Goal: Information Seeking & Learning: Learn about a topic

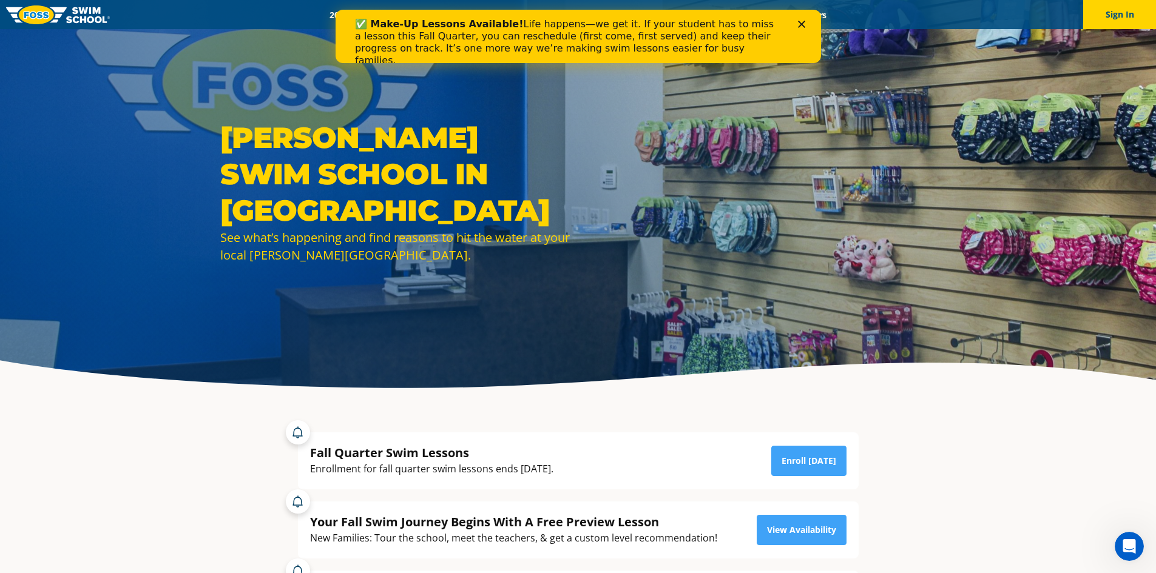
click at [800, 25] on polygon "Close" at bounding box center [800, 24] width 7 height 7
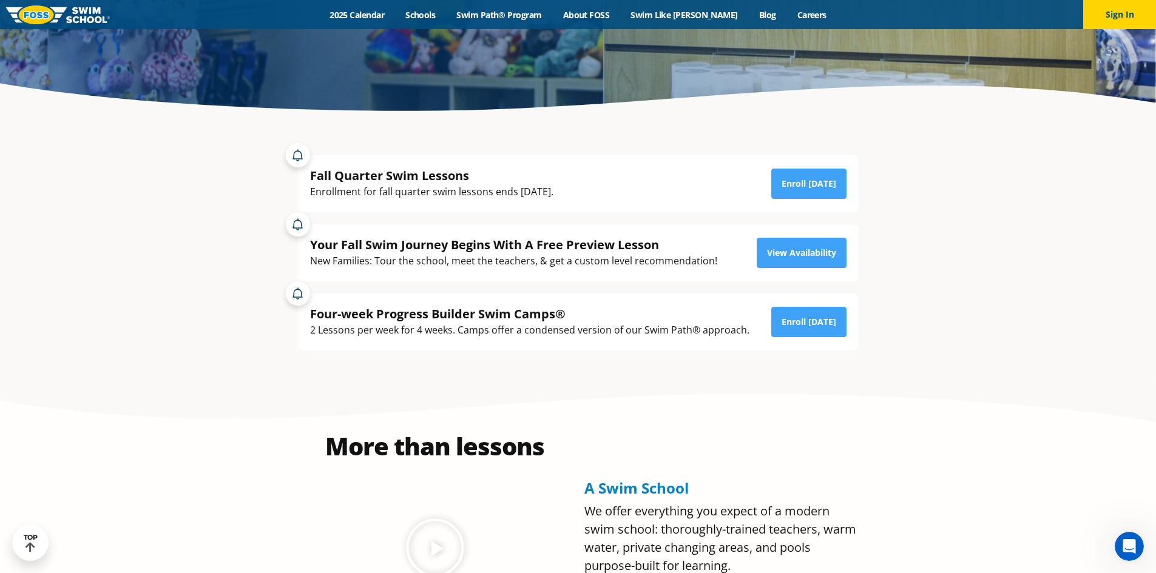
scroll to position [289, 0]
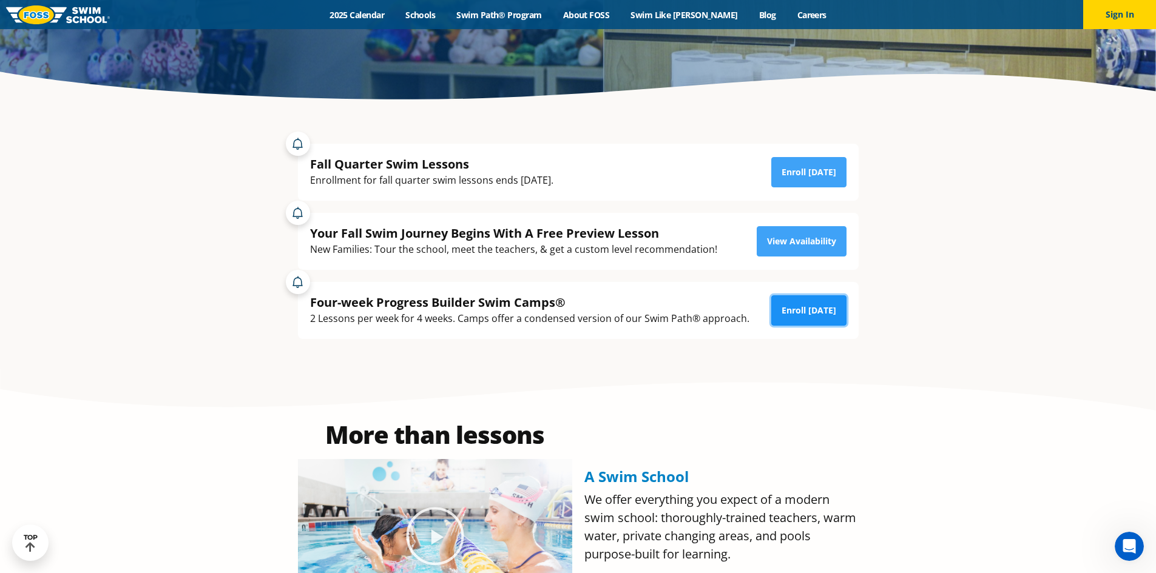
click at [807, 309] on link "Enroll Today" at bounding box center [808, 310] width 75 height 30
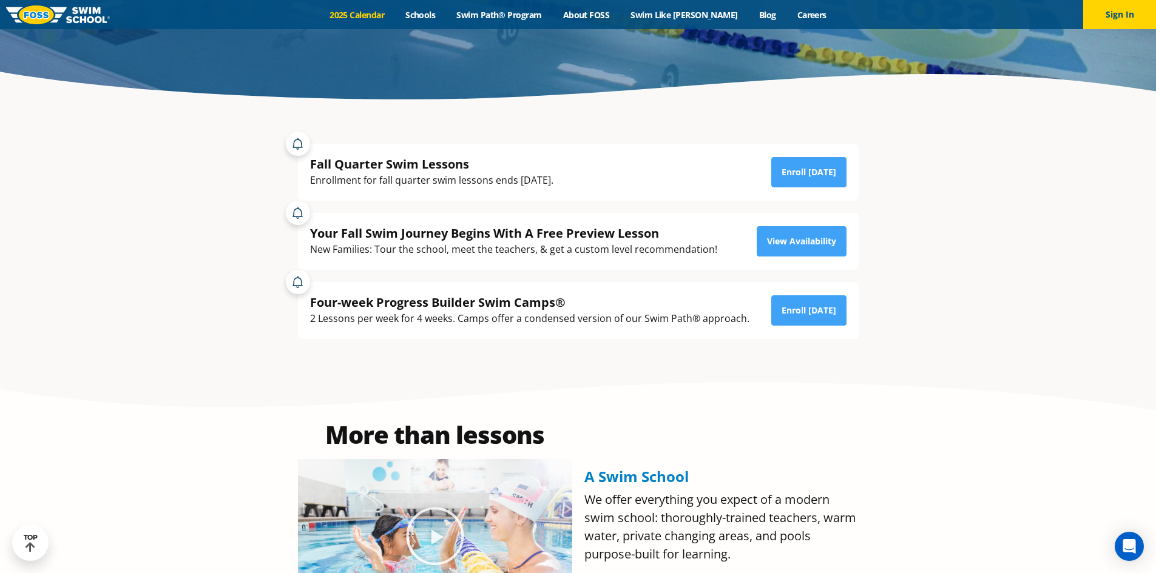
click at [394, 18] on link "2025 Calendar" at bounding box center [357, 15] width 76 height 12
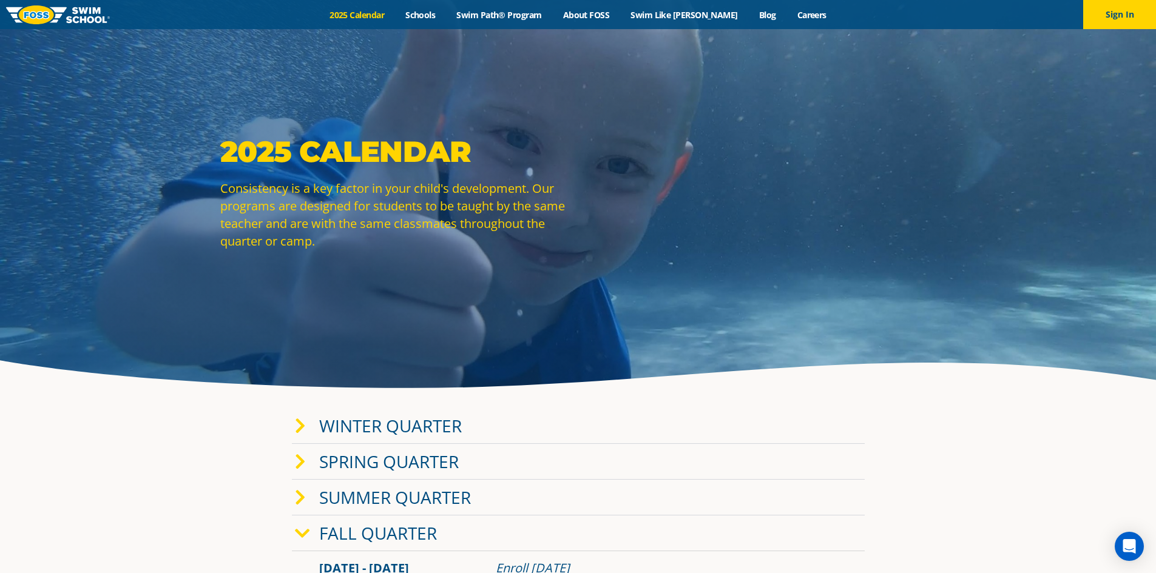
click at [372, 430] on link "Winter Quarter" at bounding box center [390, 425] width 143 height 23
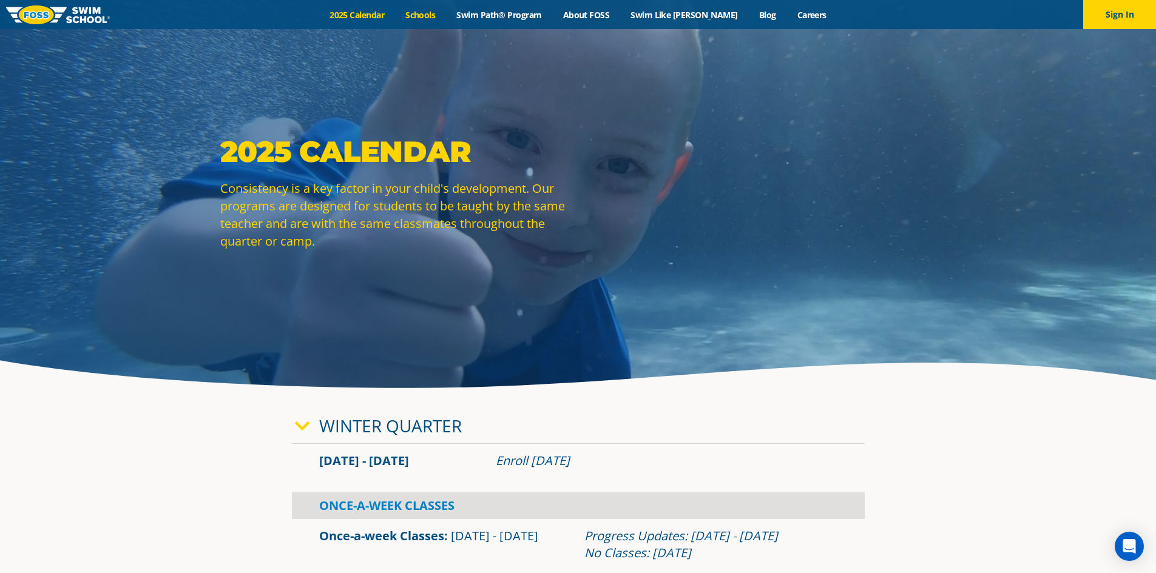
click at [446, 16] on link "Schools" at bounding box center [420, 15] width 51 height 12
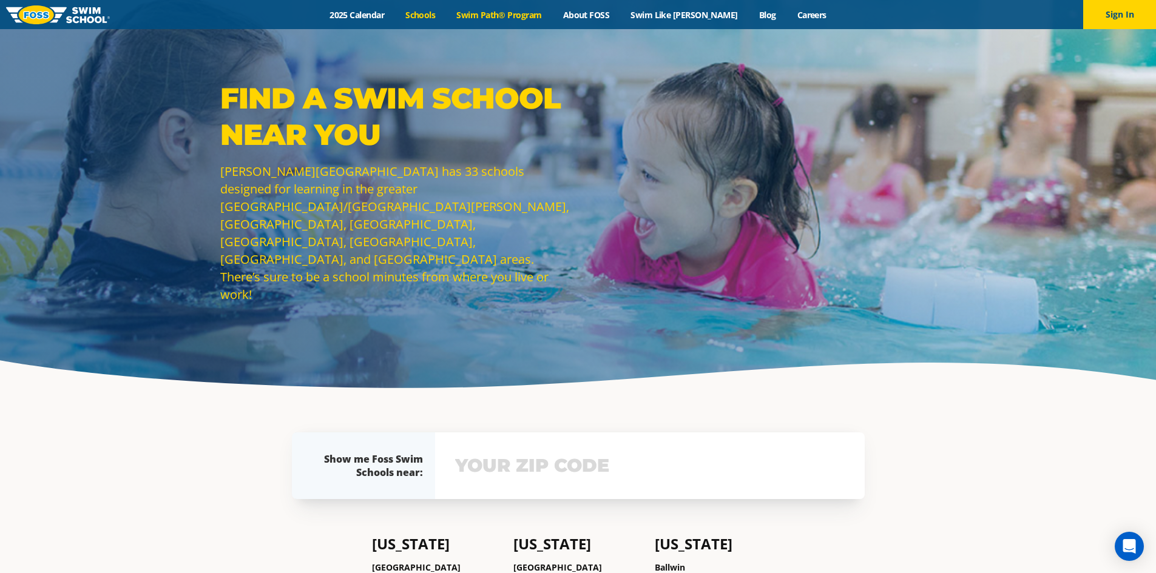
click at [511, 15] on link "Swim Path® Program" at bounding box center [499, 15] width 106 height 12
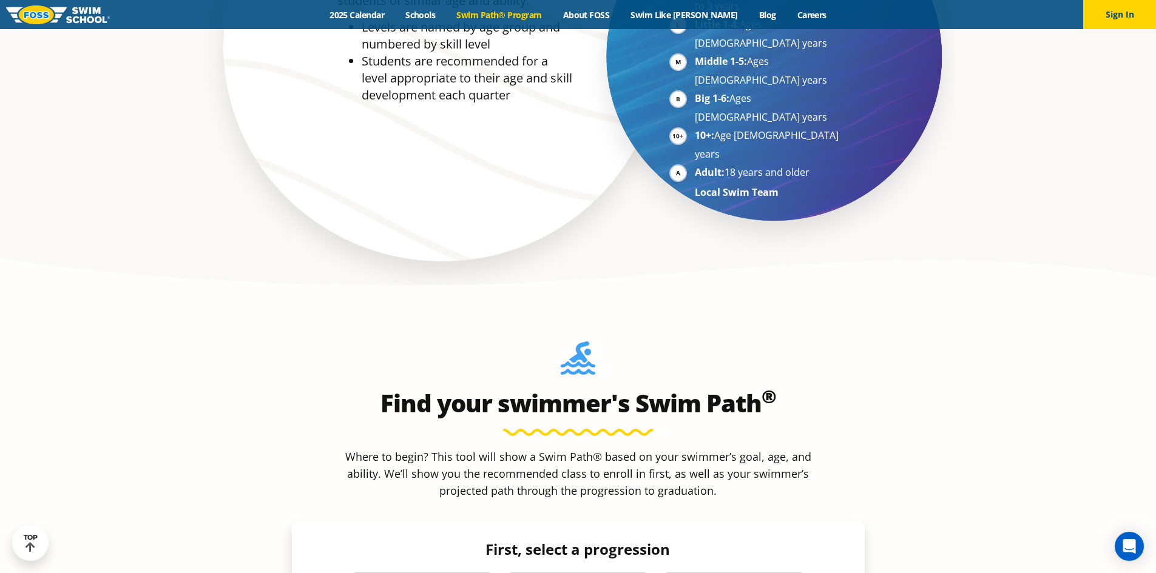
scroll to position [790, 0]
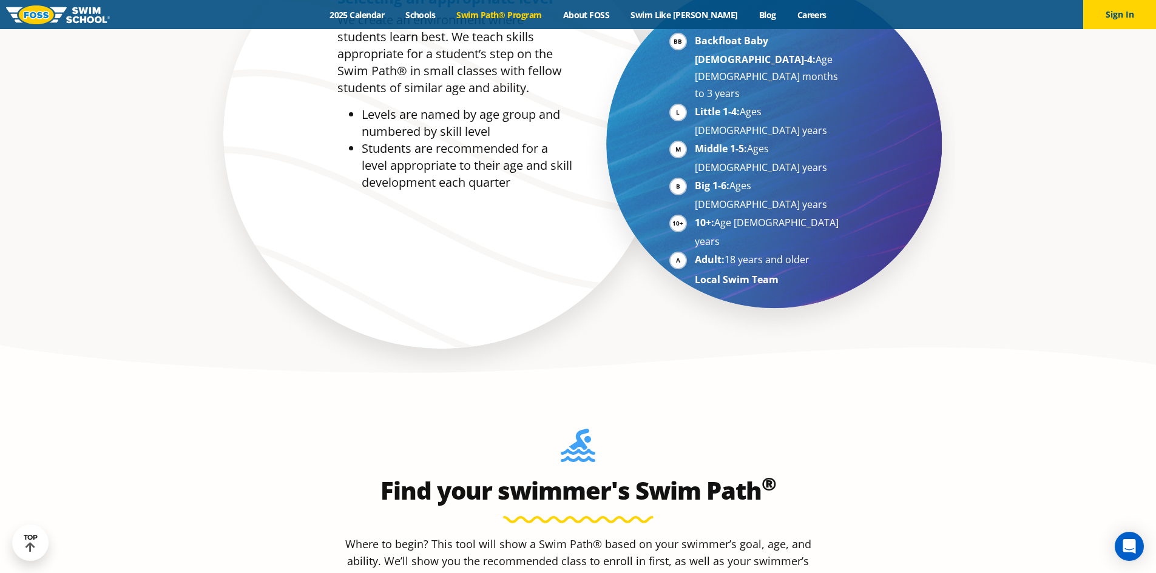
click at [1150, 90] on section "Selecting an appropriate level We create an environment where students learn be…" at bounding box center [578, 147] width 1156 height 479
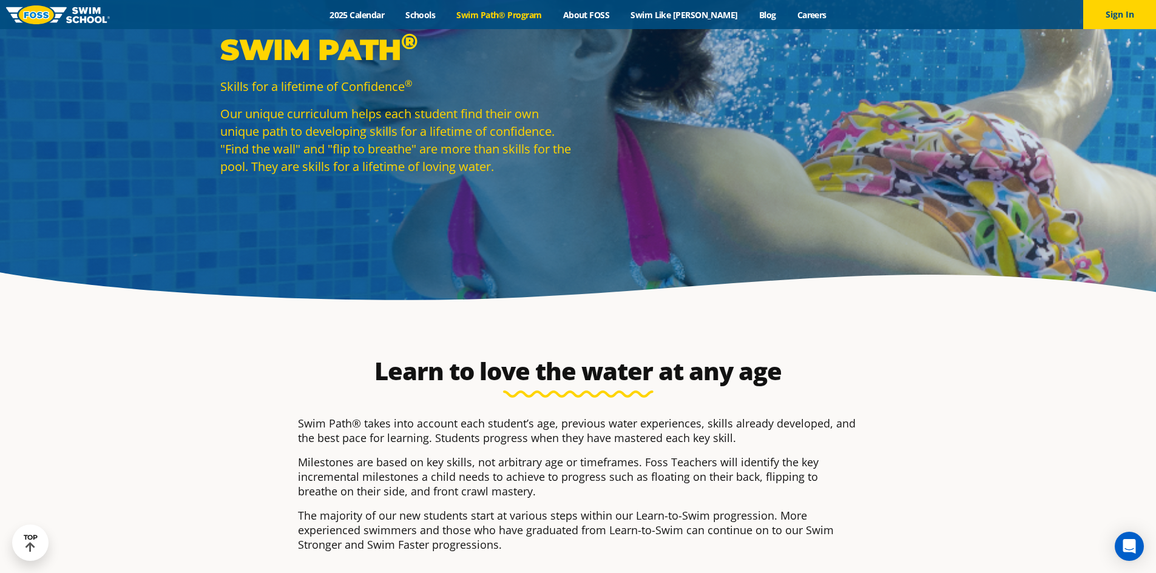
scroll to position [9, 0]
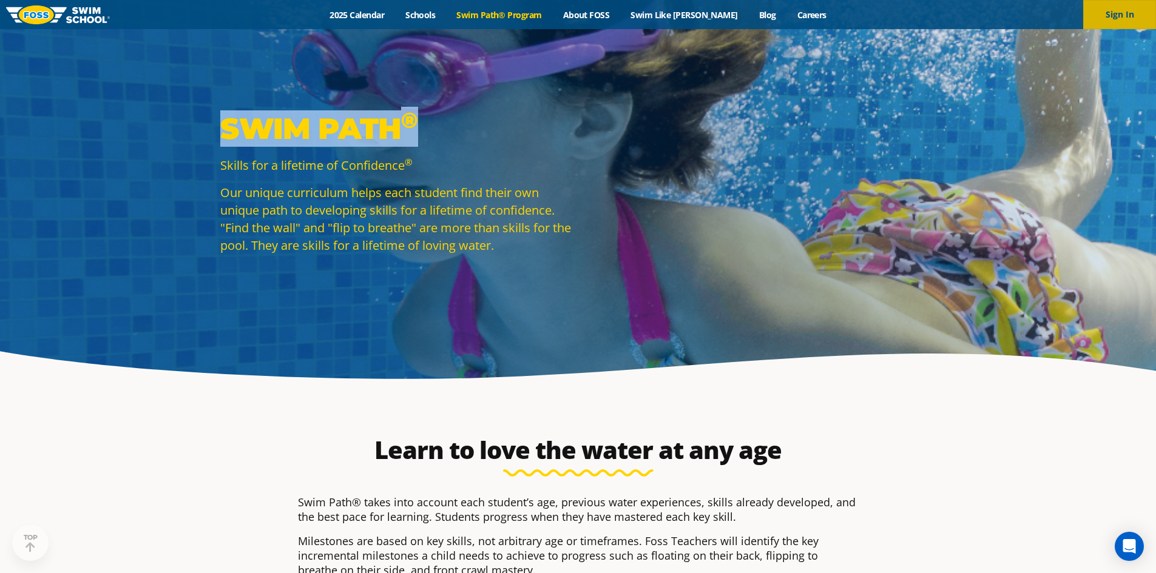
drag, startPoint x: 1153, startPoint y: 32, endPoint x: 1151, endPoint y: 22, distance: 10.5
drag, startPoint x: 1151, startPoint y: 22, endPoint x: 1094, endPoint y: 22, distance: 57.0
click at [1151, 22] on button "Sign In" at bounding box center [1119, 14] width 73 height 29
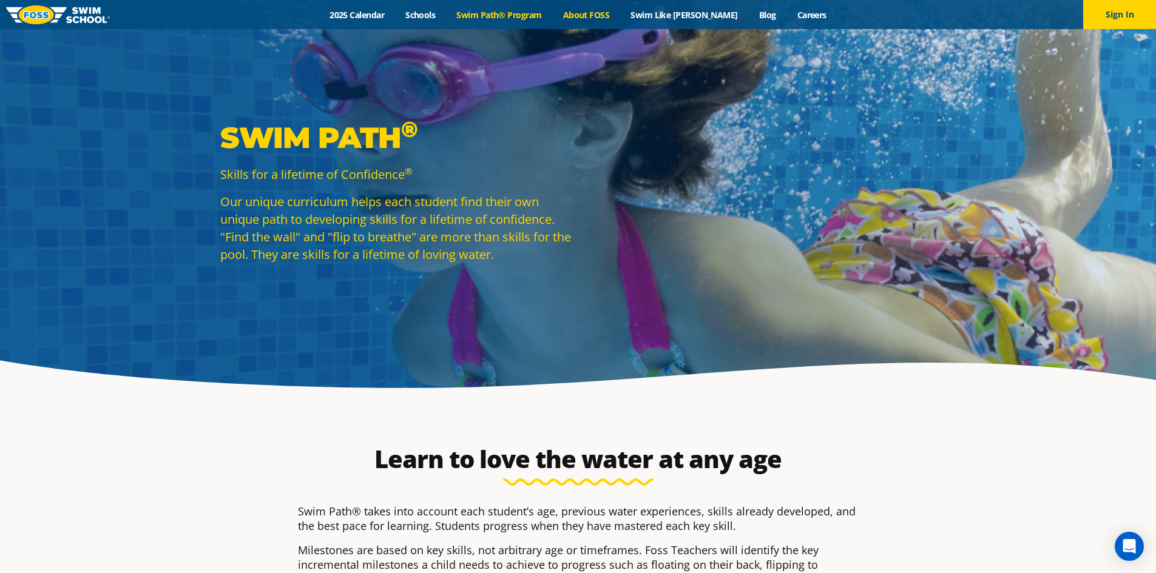
click at [602, 9] on link "About FOSS" at bounding box center [586, 15] width 68 height 12
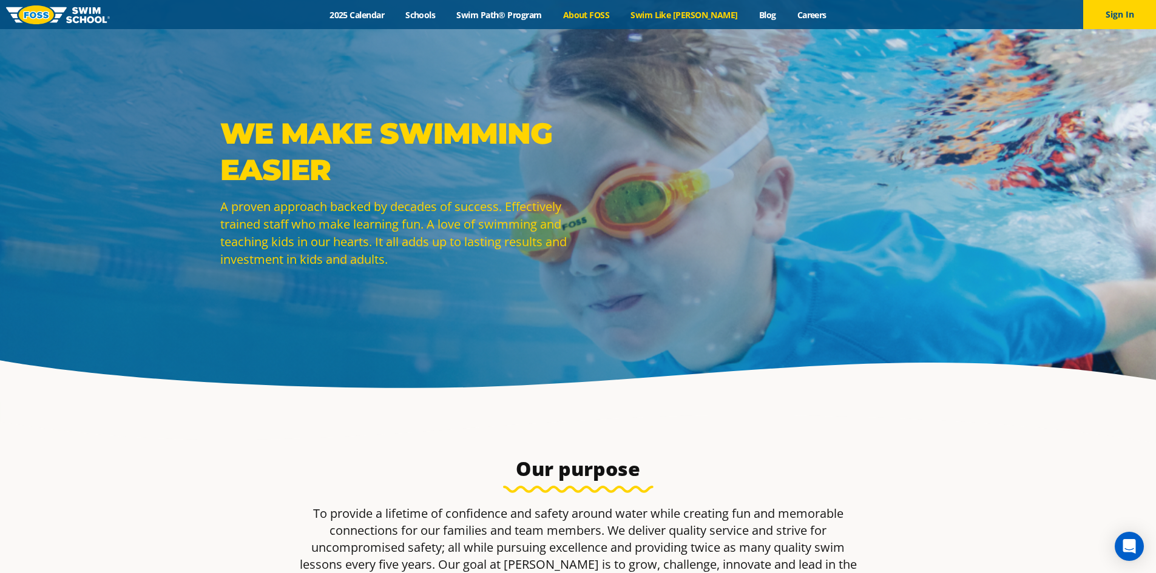
click at [690, 16] on link "Swim Like [PERSON_NAME]" at bounding box center [684, 15] width 129 height 12
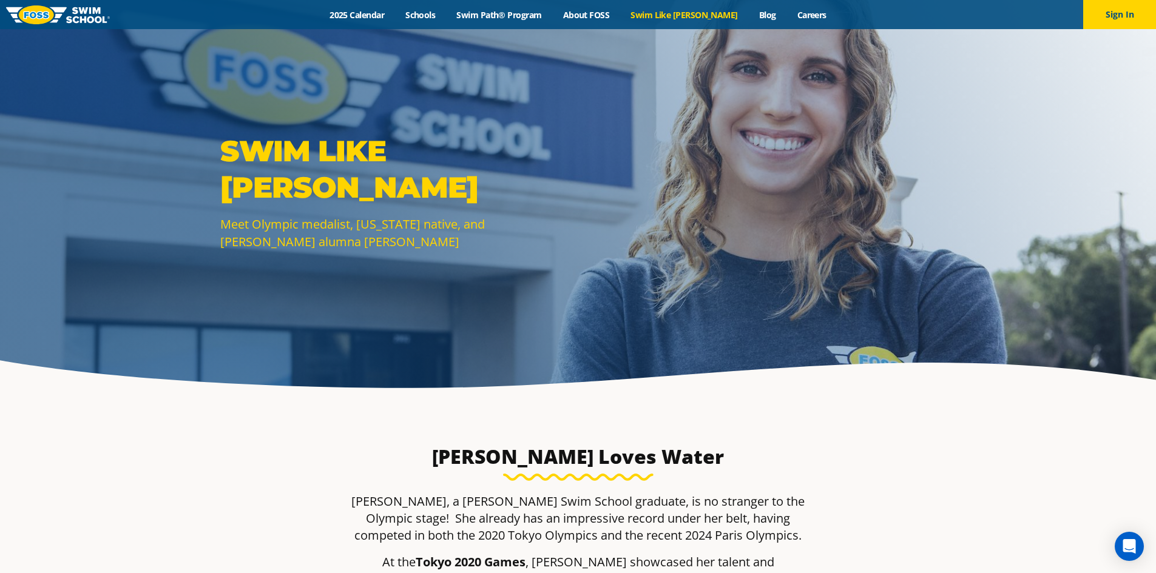
drag, startPoint x: 1116, startPoint y: 40, endPoint x: 890, endPoint y: 0, distance: 229.2
click at [1111, 36] on div "SWIM LIKE [PERSON_NAME] Meet Olympic medalist, [US_STATE] native, and [PERSON_N…" at bounding box center [578, 201] width 1156 height 402
click at [749, 13] on link "Blog" at bounding box center [767, 15] width 38 height 12
